Goal: Transaction & Acquisition: Book appointment/travel/reservation

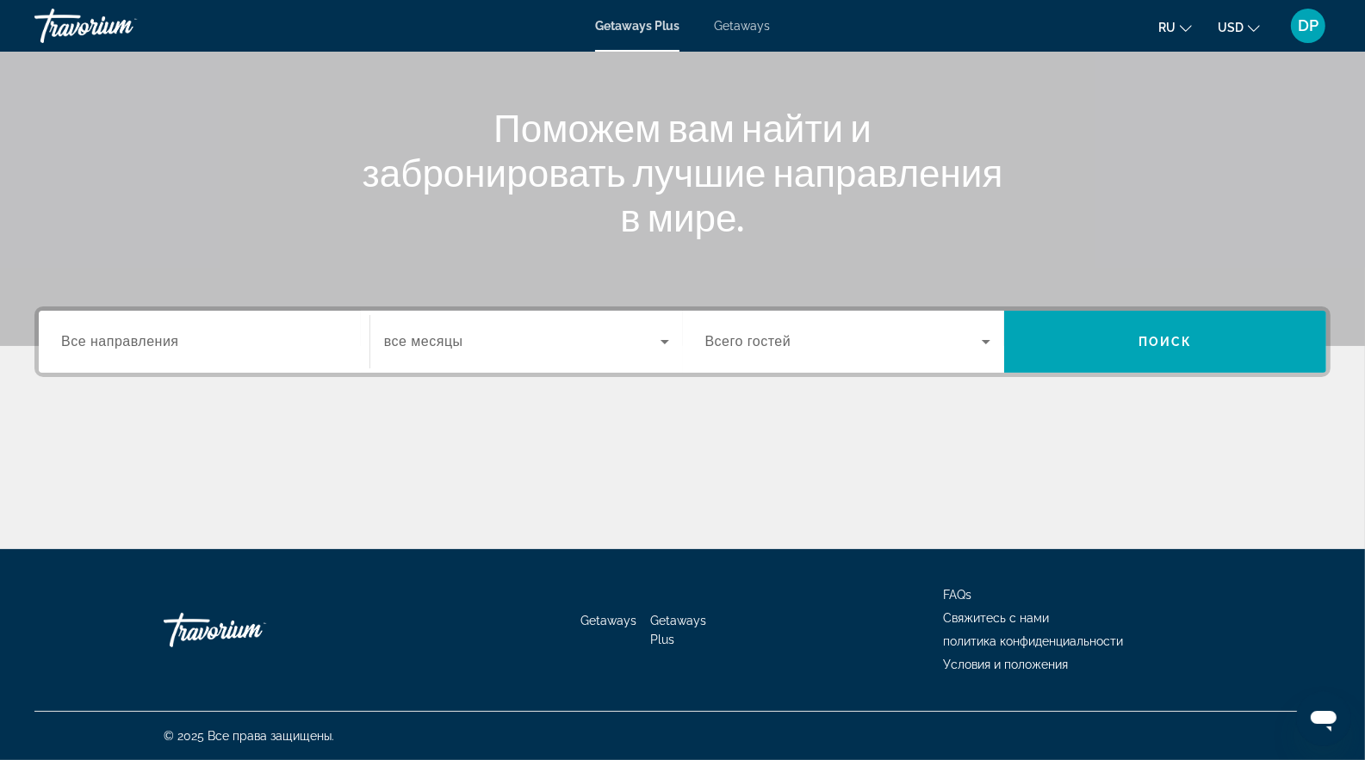
click at [148, 360] on div "Search widget" at bounding box center [204, 342] width 286 height 49
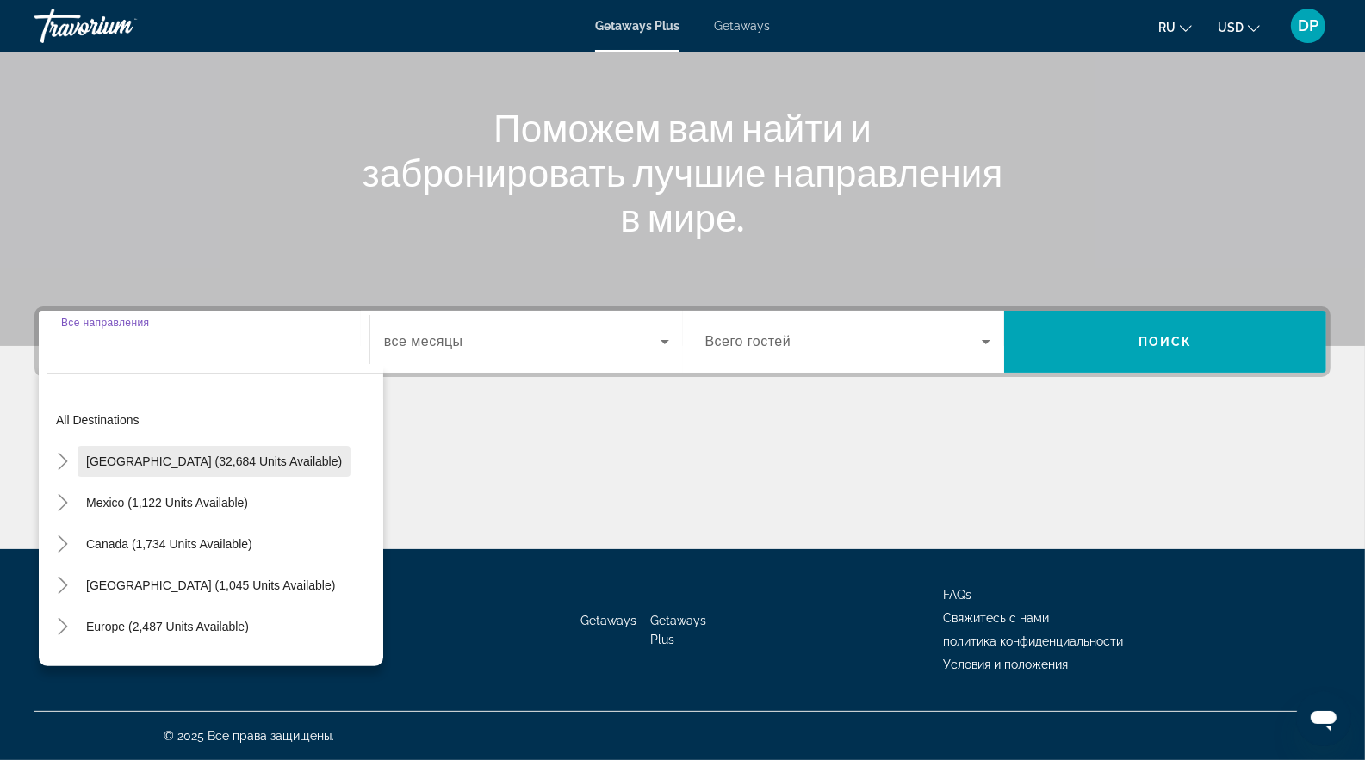
scroll to position [402, 0]
click at [156, 496] on span "Mexico (1,122 units available)" at bounding box center [167, 503] width 162 height 14
type input "**********"
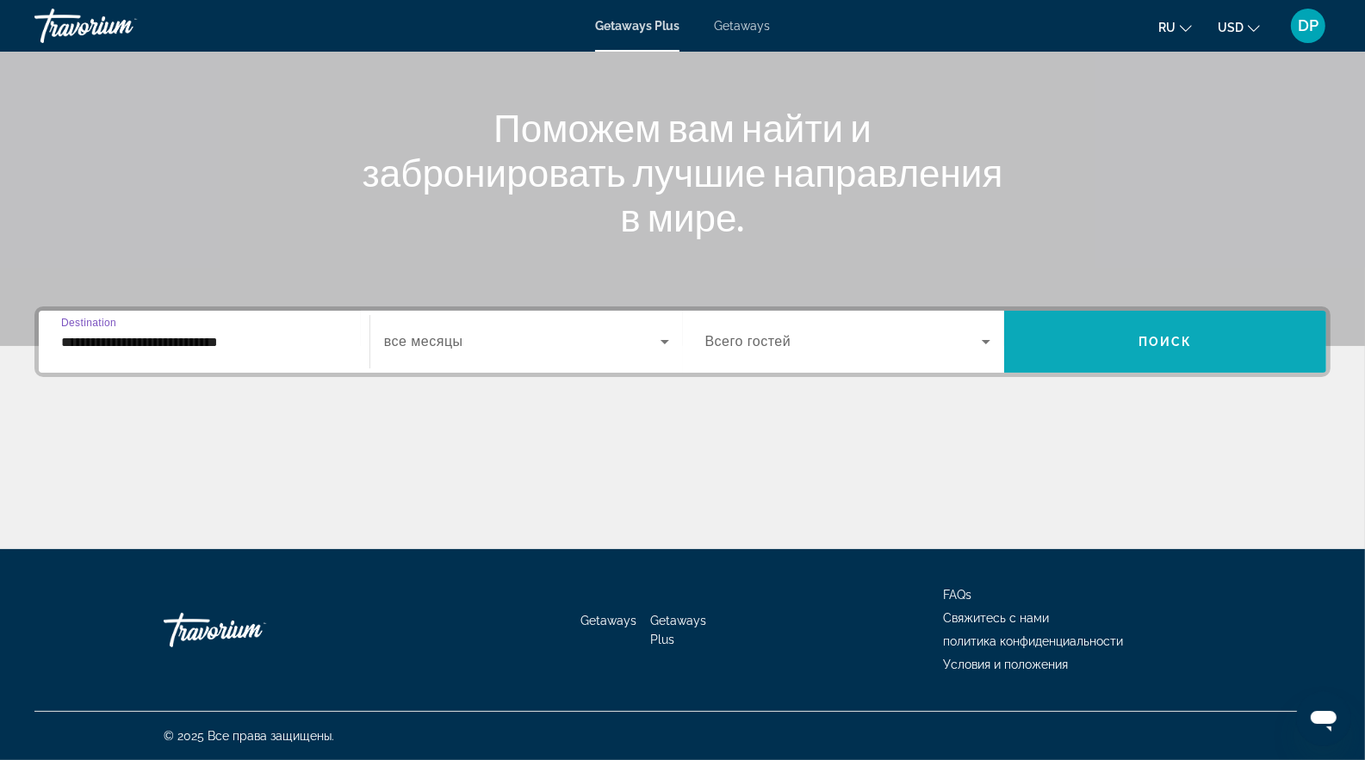
click at [1173, 335] on span "Поиск" at bounding box center [1165, 342] width 54 height 14
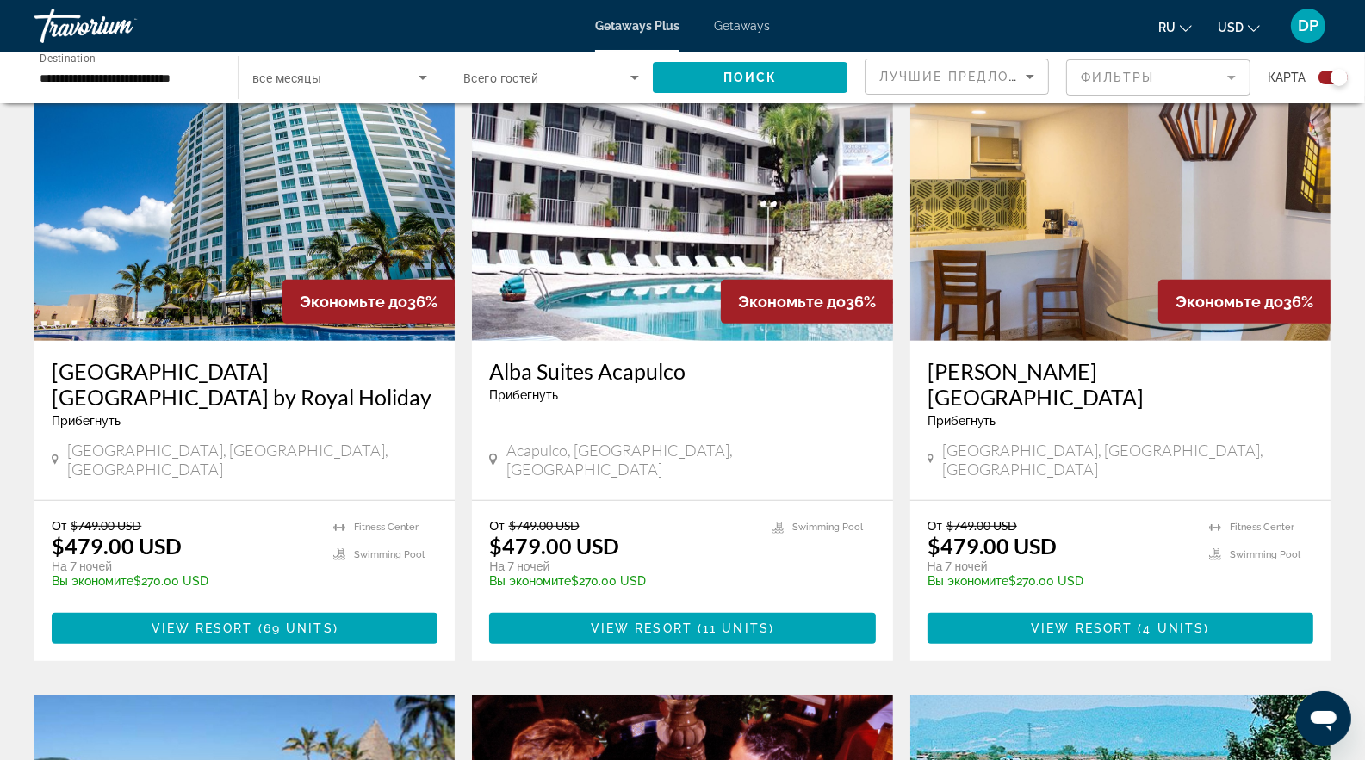
scroll to position [689, 0]
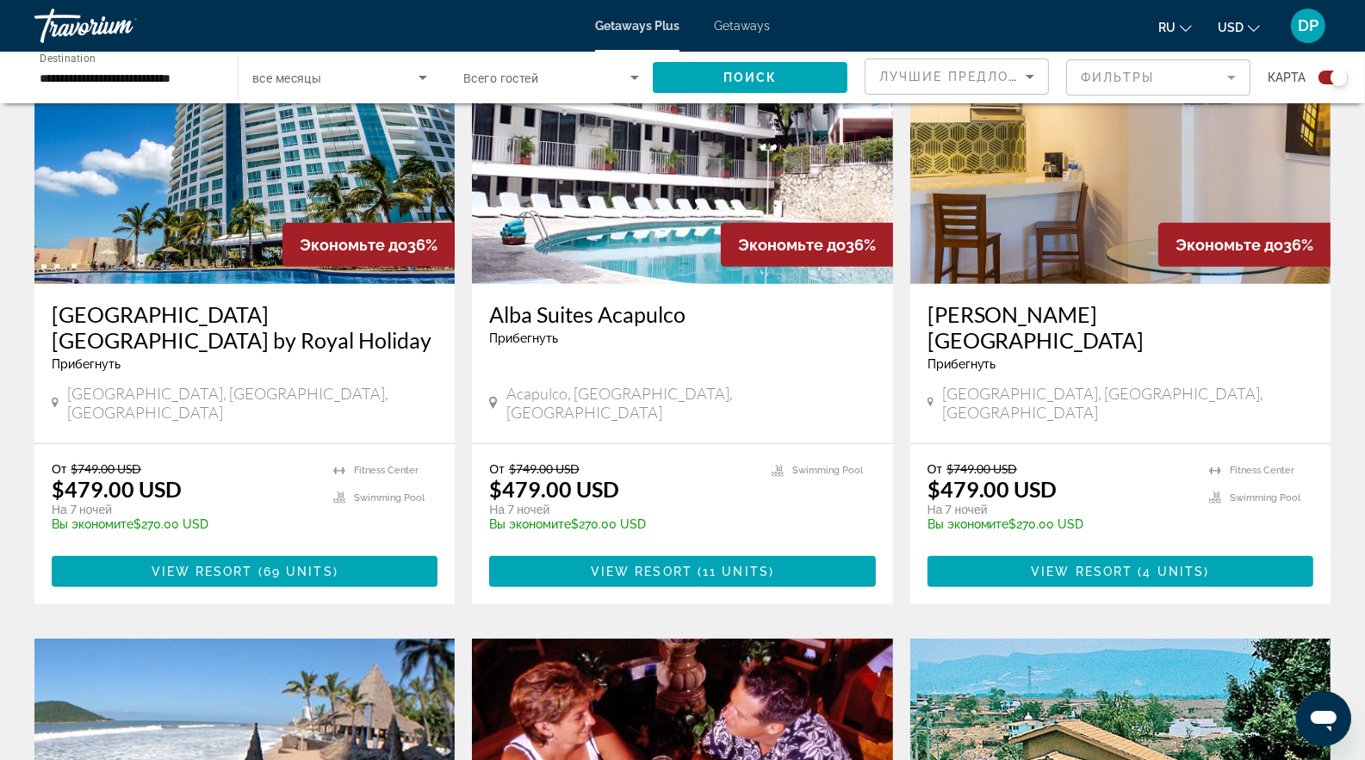
click at [290, 267] on div "Экономьте до 36%" at bounding box center [368, 245] width 172 height 44
click at [203, 284] on img "Main content" at bounding box center [244, 147] width 420 height 276
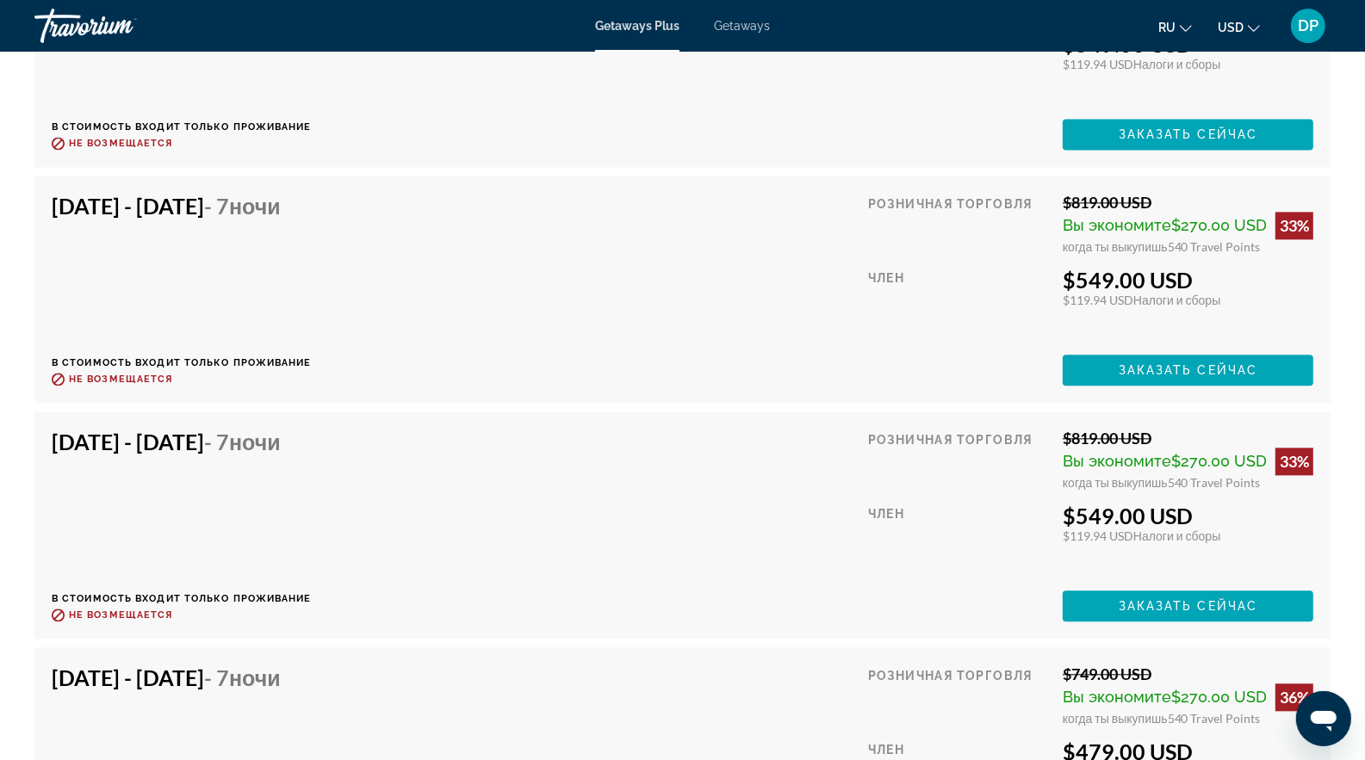
scroll to position [3616, 0]
